Goal: Transaction & Acquisition: Download file/media

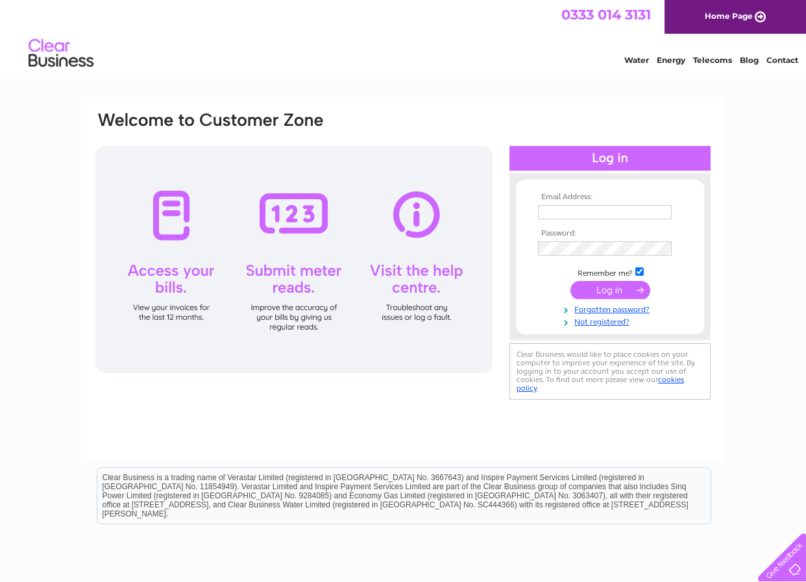
type input "info@nwykeham.co.uk"
click at [617, 289] on input "submit" at bounding box center [611, 290] width 80 height 18
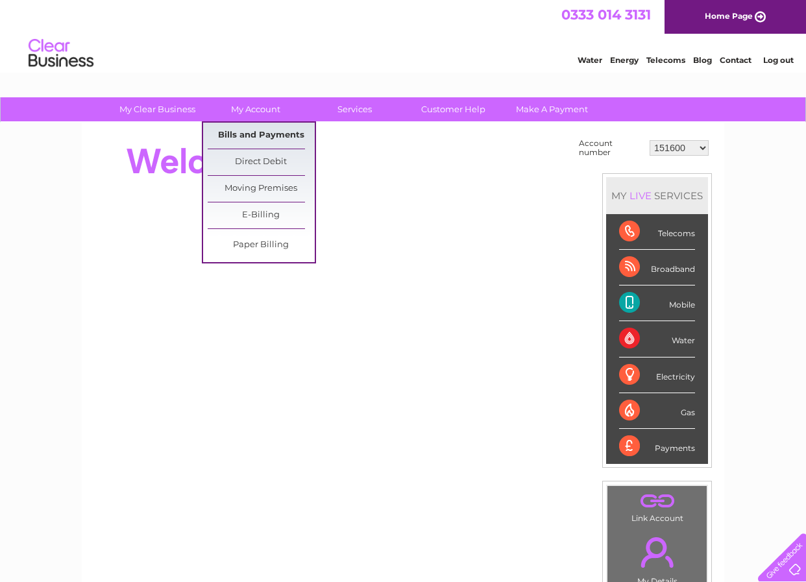
click at [277, 132] on link "Bills and Payments" at bounding box center [261, 136] width 107 height 26
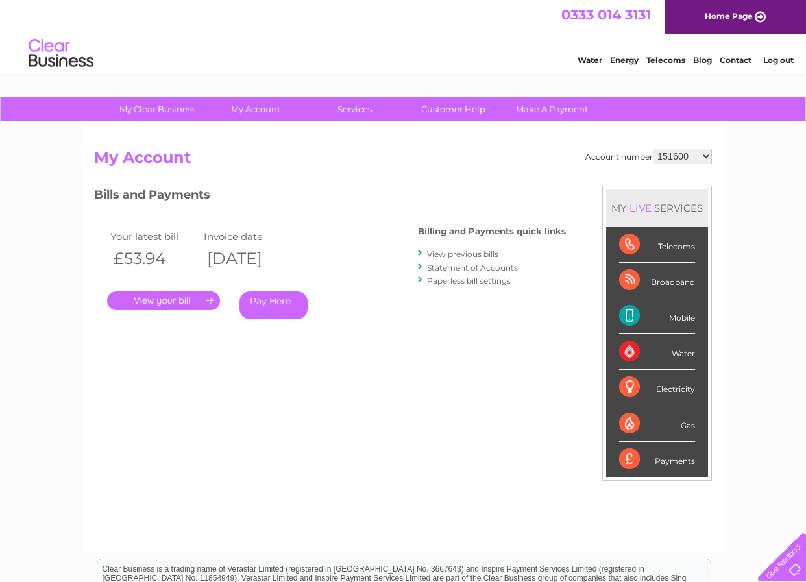
click at [181, 304] on link "." at bounding box center [163, 300] width 113 height 19
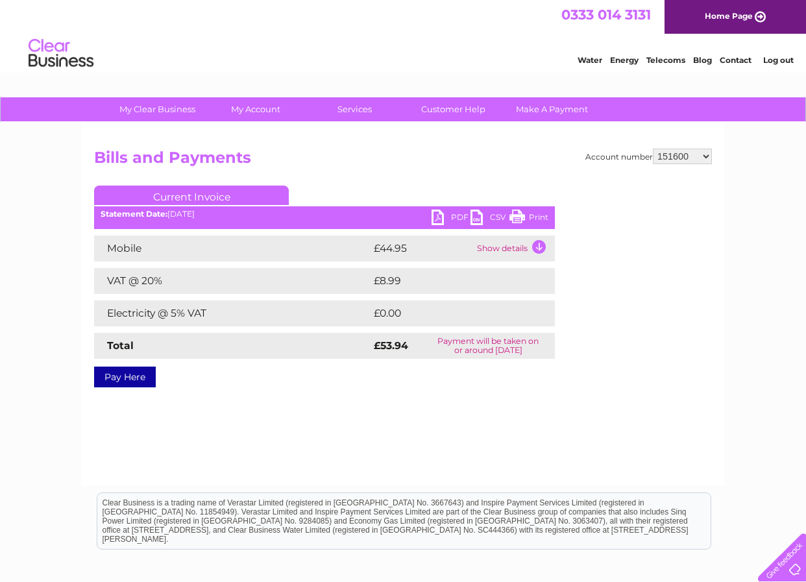
click at [450, 214] on link "PDF" at bounding box center [451, 219] width 39 height 19
click at [452, 215] on link "PDF" at bounding box center [451, 219] width 39 height 19
